Goal: Browse casually: Explore the website without a specific task or goal

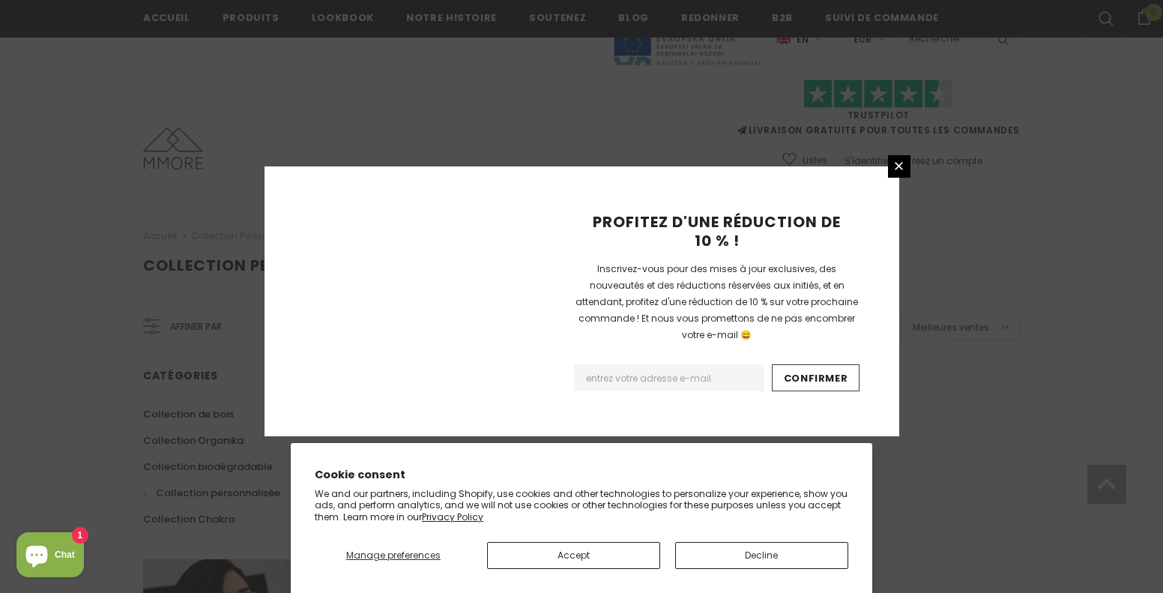
scroll to position [979, 0]
